Goal: Entertainment & Leisure: Consume media (video, audio)

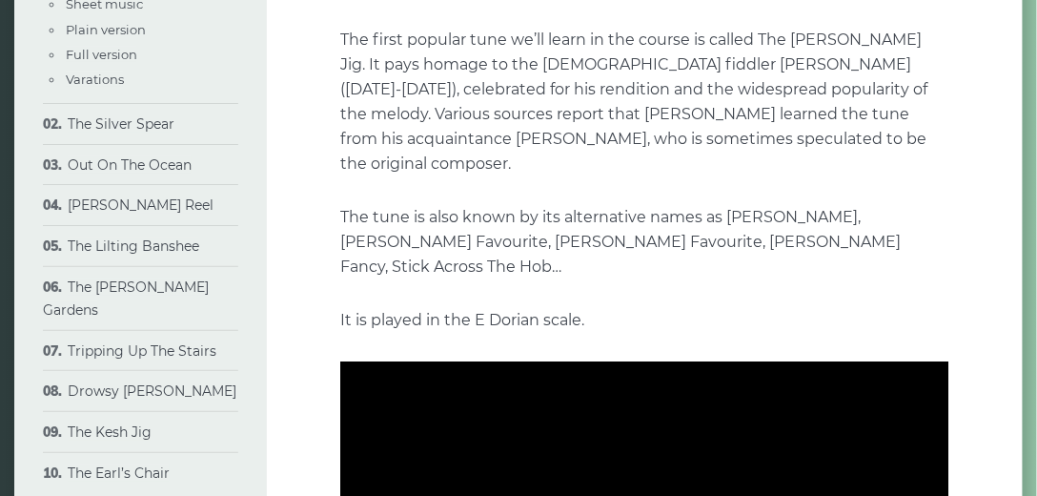
scroll to position [246, 0]
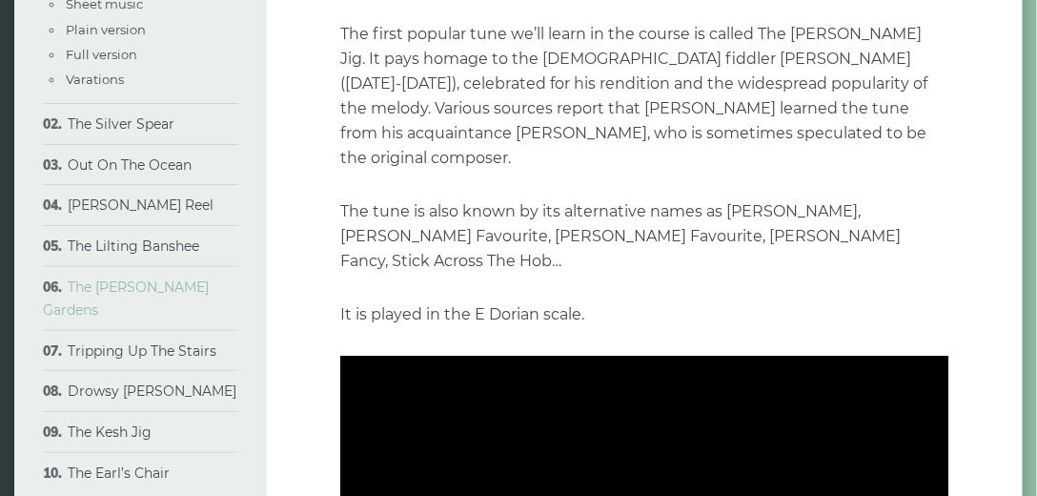
click at [142, 293] on link "The [PERSON_NAME] Gardens" at bounding box center [126, 298] width 166 height 40
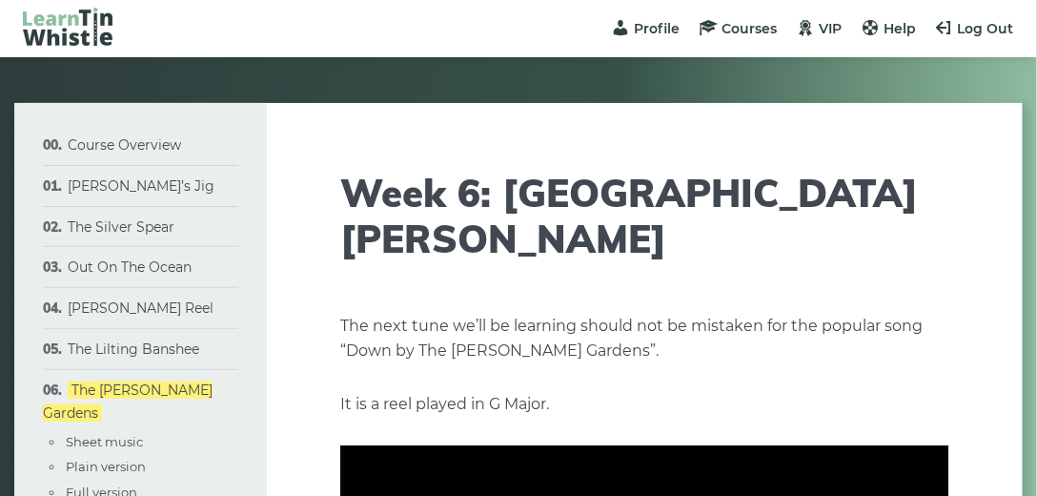
type input "****"
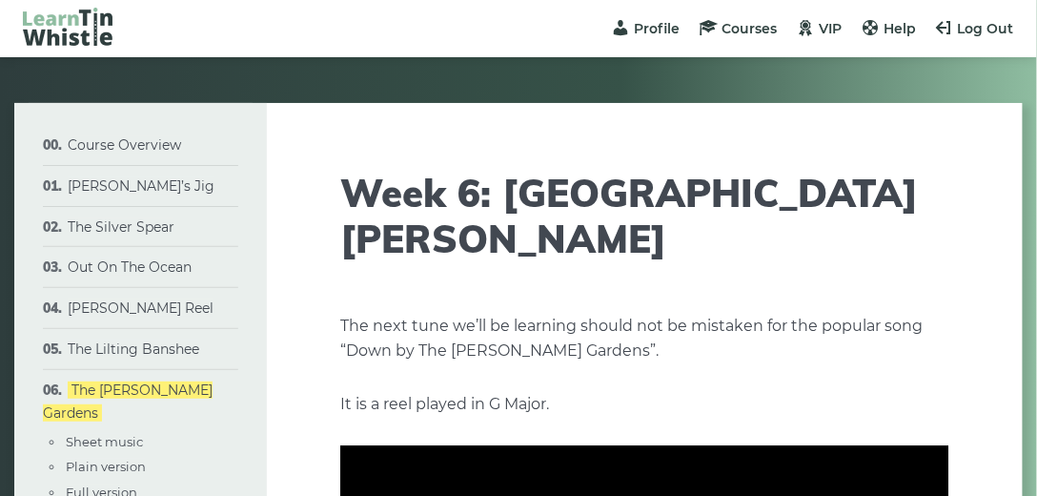
type input "****"
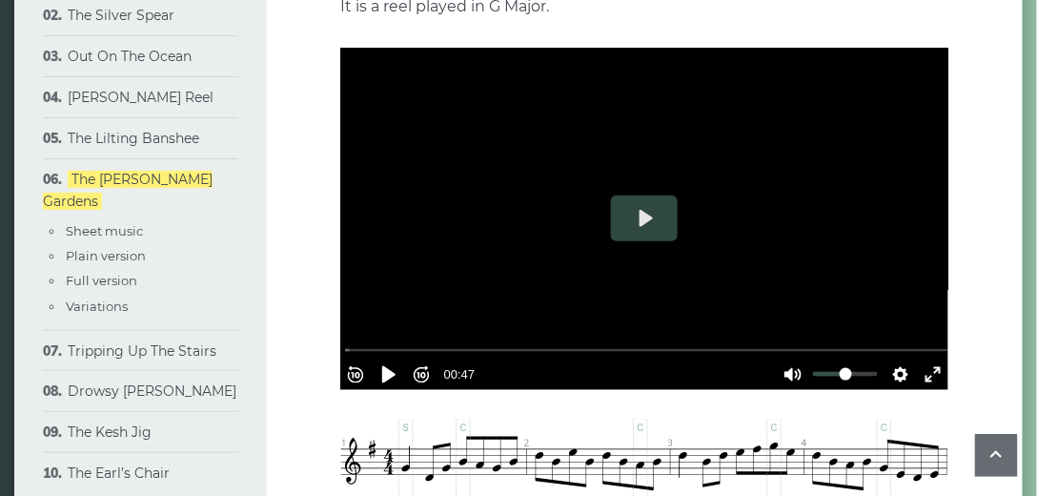
scroll to position [402, 0]
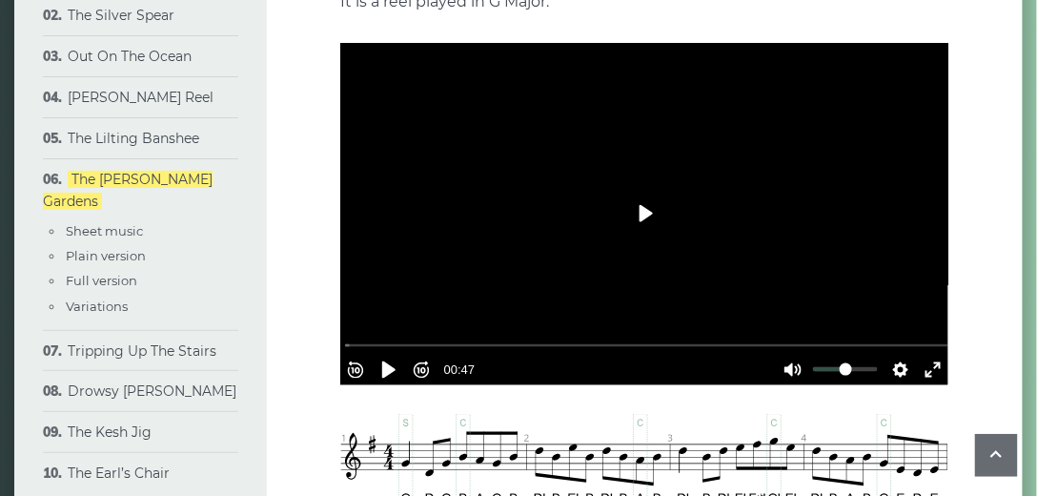
click at [643, 191] on button "Play" at bounding box center [644, 214] width 67 height 46
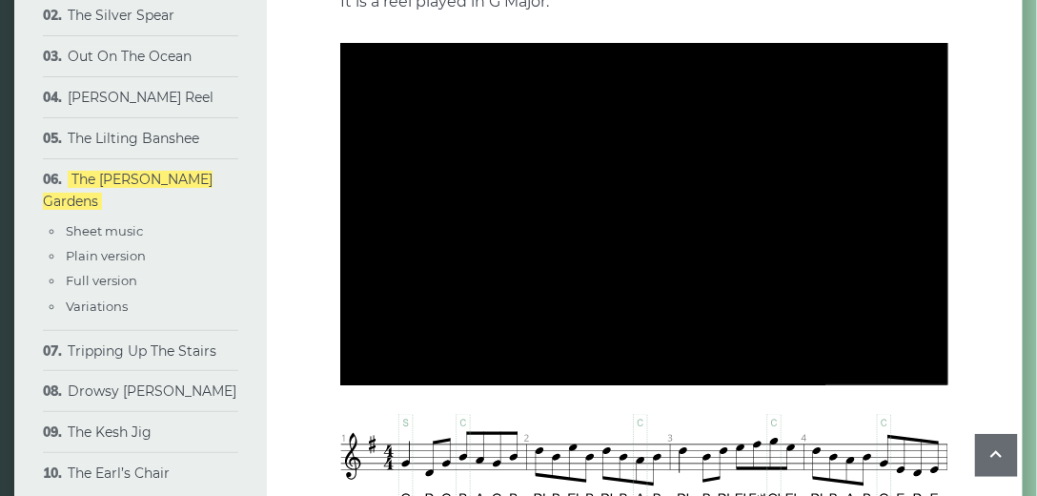
type input "***"
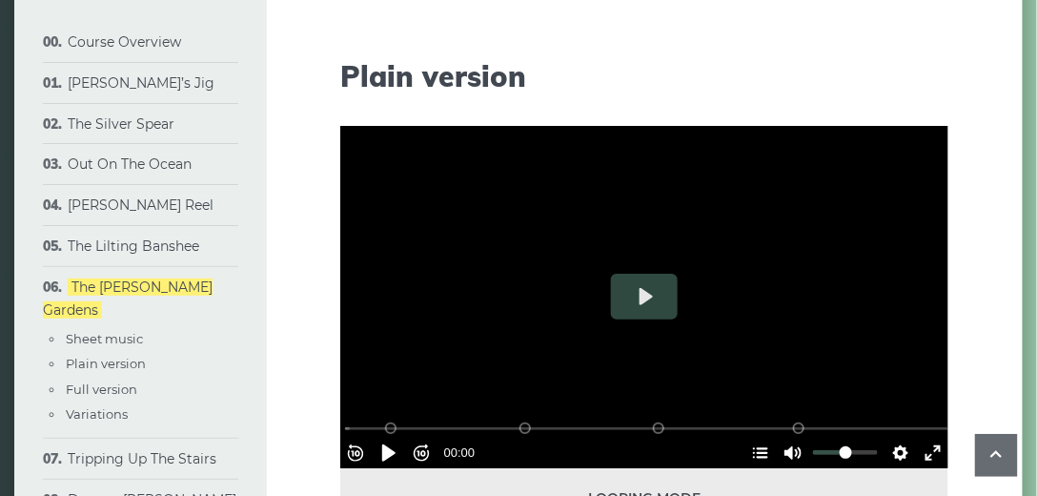
scroll to position [1705, 0]
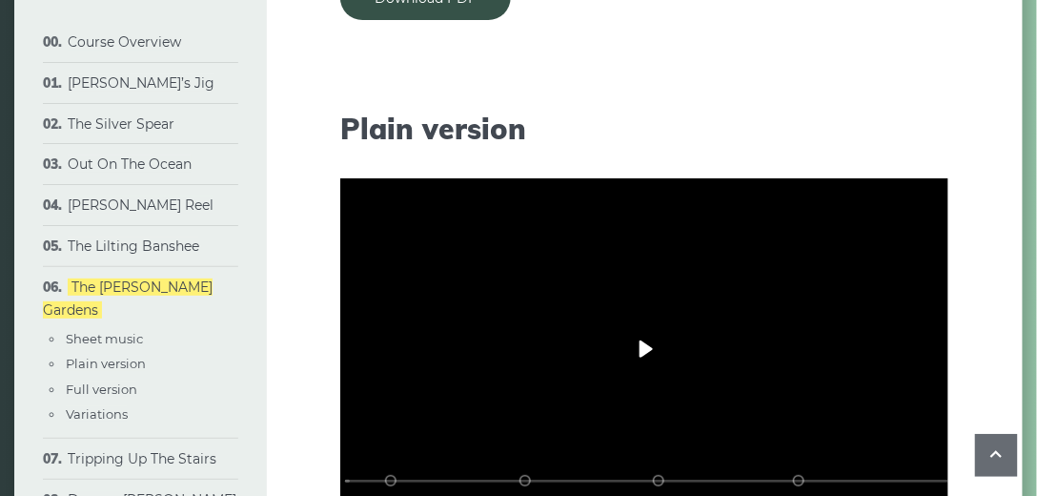
click at [645, 326] on button "Play" at bounding box center [644, 349] width 67 height 46
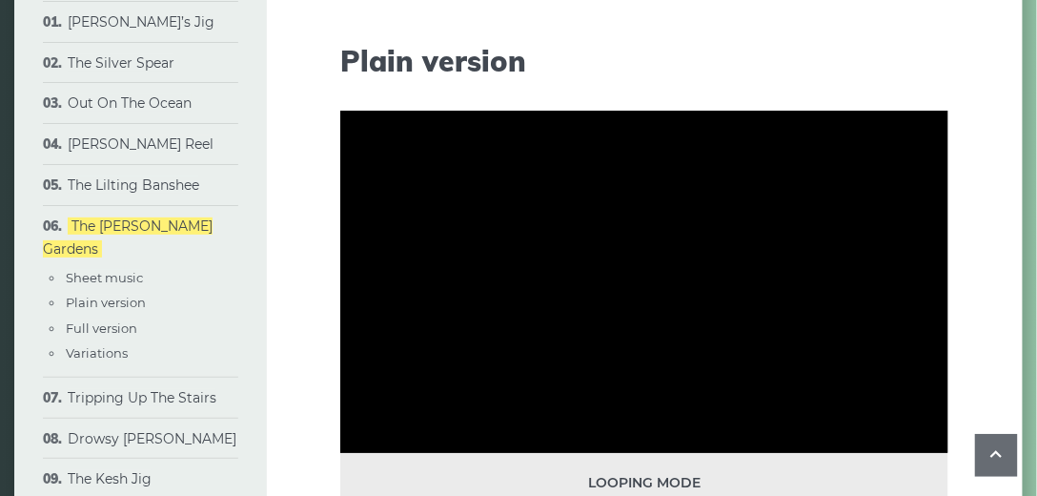
scroll to position [1757, 0]
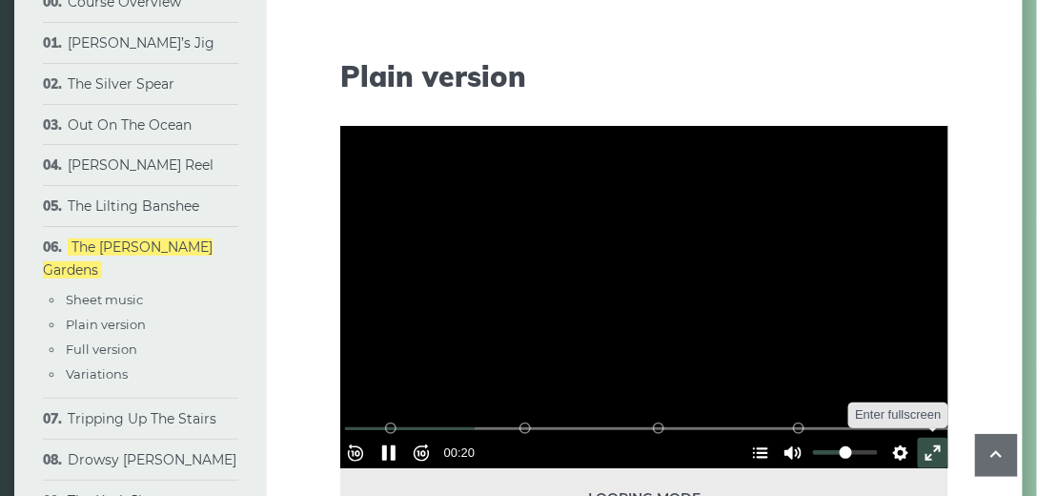
click at [919, 437] on button "Exit fullscreen Enter fullscreen" at bounding box center [933, 452] width 30 height 30
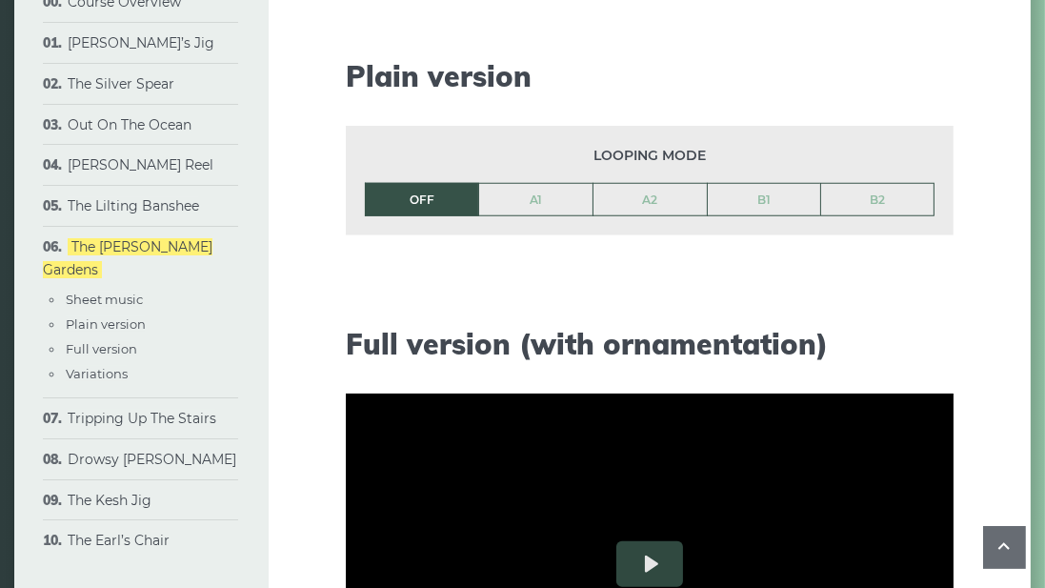
click at [351, 151] on input "Seek" at bounding box center [654, 141] width 606 height 18
click at [378, 181] on button "Pause Play" at bounding box center [393, 166] width 30 height 30
click at [954, 181] on button "Exit fullscreen Enter fullscreen" at bounding box center [938, 166] width 30 height 30
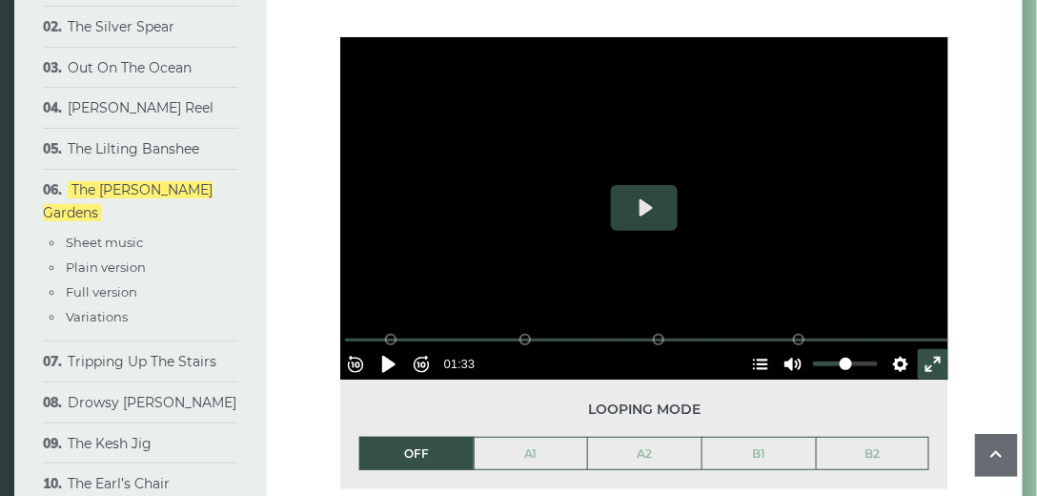
scroll to position [1831, 0]
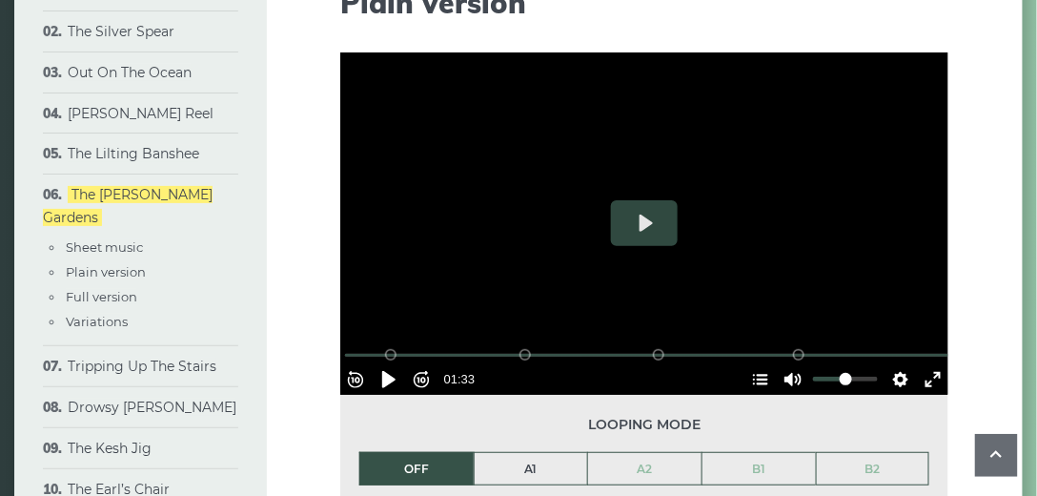
click at [523, 453] on link "A1" at bounding box center [531, 469] width 113 height 32
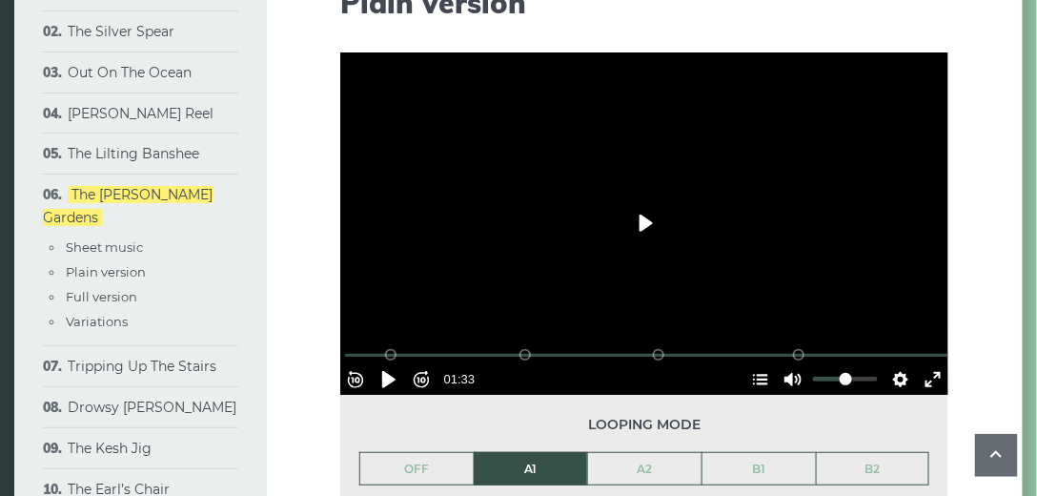
click at [640, 200] on button "Play" at bounding box center [644, 223] width 67 height 46
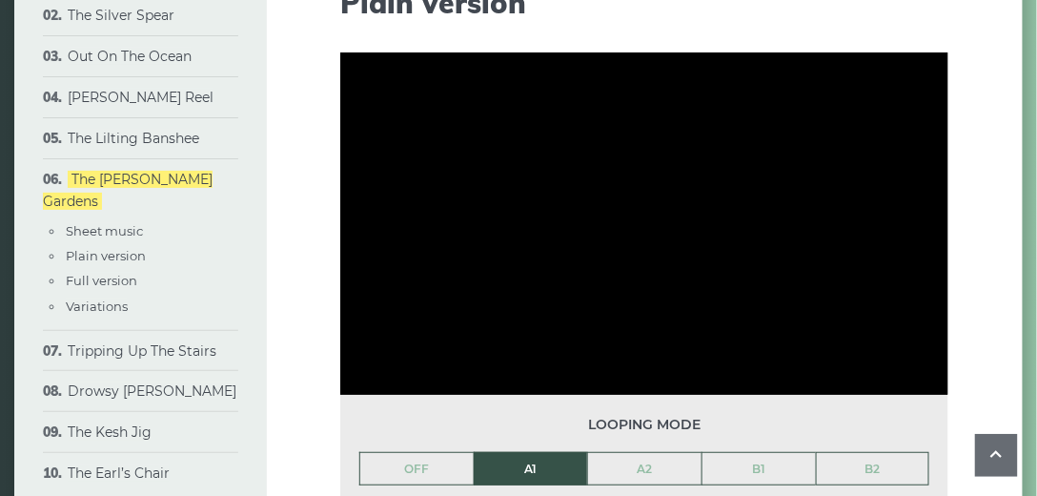
scroll to position [1841, 0]
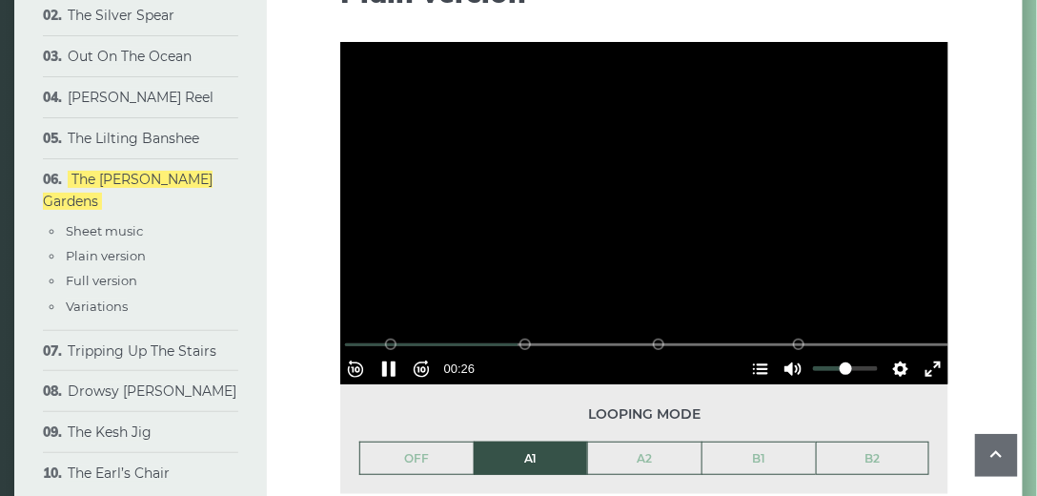
click at [604, 194] on div at bounding box center [644, 213] width 608 height 342
click at [593, 187] on div at bounding box center [644, 213] width 608 height 342
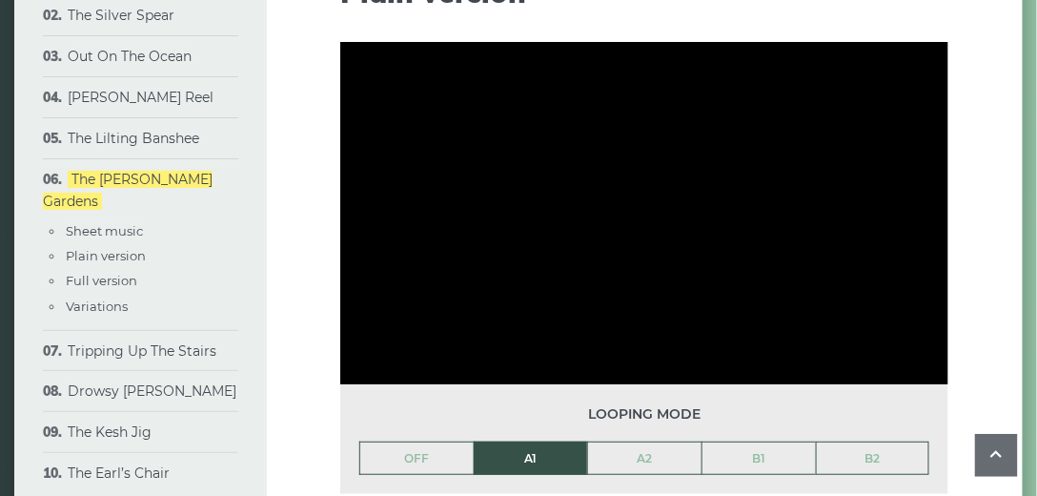
click at [984, 248] on div "Week 6: The Sally Gardens The next tune we’ll be learning should not be mistake…" at bounding box center [645, 454] width 757 height 4384
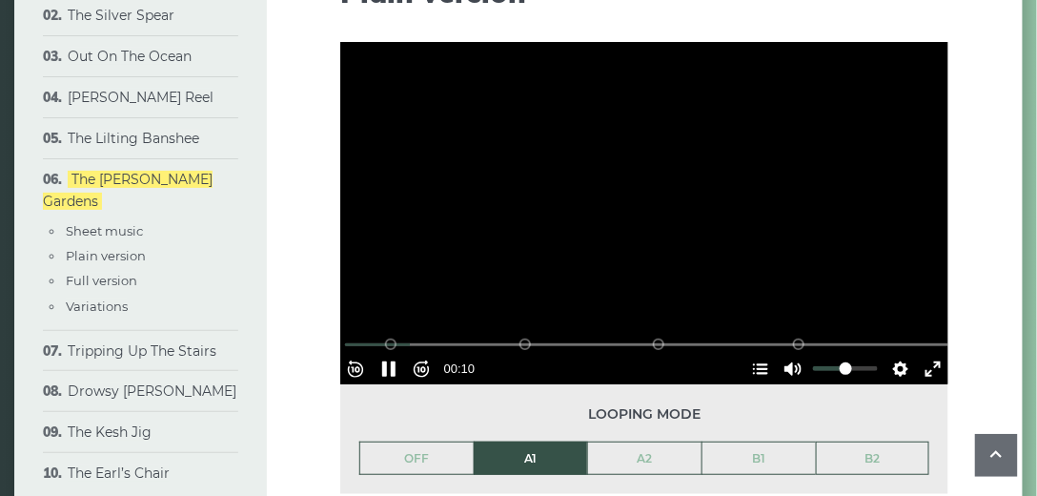
click at [665, 145] on div at bounding box center [644, 213] width 608 height 342
type input "*****"
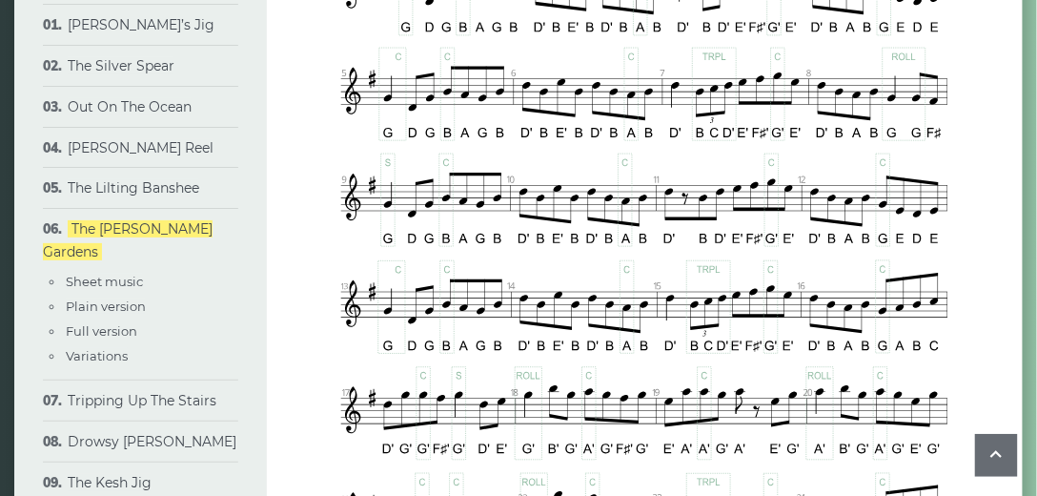
scroll to position [879, 0]
